Goal: Use online tool/utility: Utilize a website feature to perform a specific function

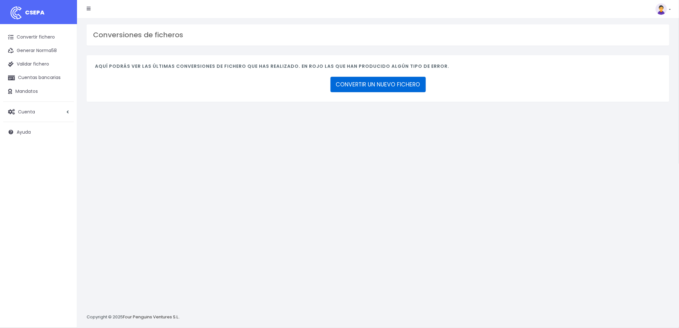
click at [377, 81] on link "CONVERTIR UN NUEVO FICHERO" at bounding box center [378, 84] width 95 height 15
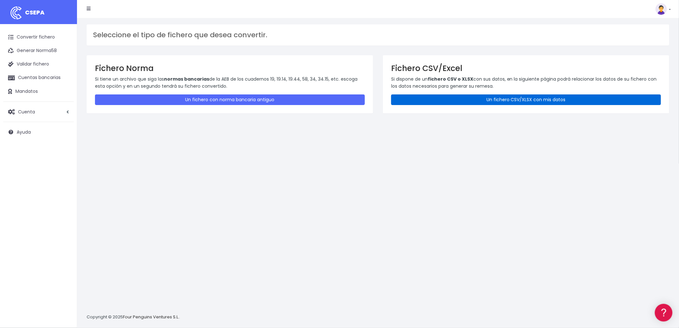
click at [509, 101] on link "Un fichero CSV/XLSX con mis datos" at bounding box center [526, 99] width 270 height 11
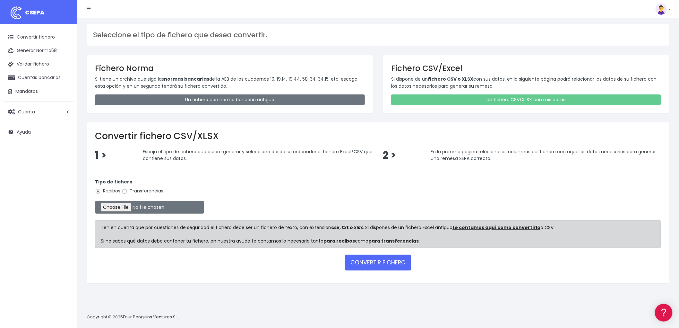
click at [125, 192] on input "Transferencias" at bounding box center [125, 191] width 6 height 6
radio input "true"
click at [121, 207] on input "file" at bounding box center [149, 207] width 109 height 13
type input "C:\fakepath\REMESA TRF GO.csv"
click at [387, 264] on button "CONVERTIR FICHERO" at bounding box center [378, 261] width 66 height 15
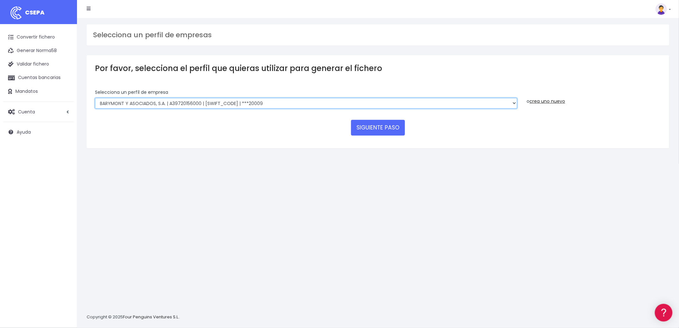
click at [512, 101] on select "BARYMONT GO CORREDURIA DE SEGUROS, S.L. | B39829643000 | BSABESBBXXX | ***14878…" at bounding box center [306, 103] width 422 height 11
select select "240"
click at [95, 98] on select "BARYMONT GO CORREDURIA DE SEGUROS, S.L. | B39829643000 | BSABESBBXXX | ***14878…" at bounding box center [306, 103] width 422 height 11
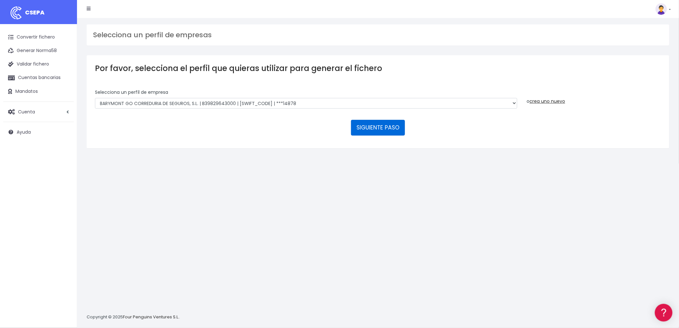
click at [393, 129] on button "SIGUIENTE PASO" at bounding box center [378, 127] width 54 height 15
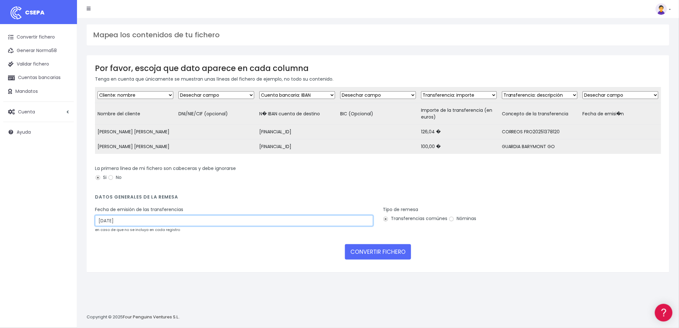
click at [142, 224] on input "[DATE]" at bounding box center [234, 220] width 278 height 11
click at [120, 279] on td "10" at bounding box center [121, 279] width 10 height 10
type input "[DATE]"
click at [389, 255] on button "CONVERTIR FICHERO" at bounding box center [378, 251] width 66 height 15
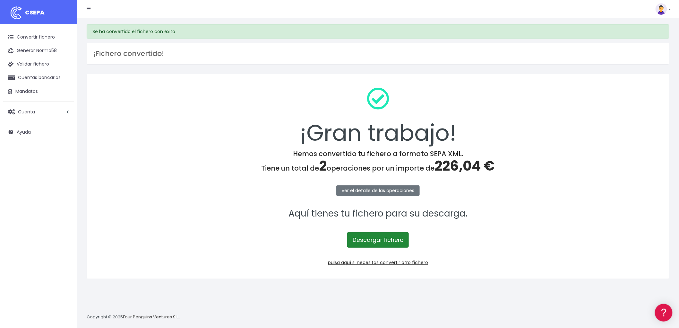
click at [395, 238] on link "Descargar fichero" at bounding box center [378, 239] width 62 height 15
